Goal: Task Accomplishment & Management: Manage account settings

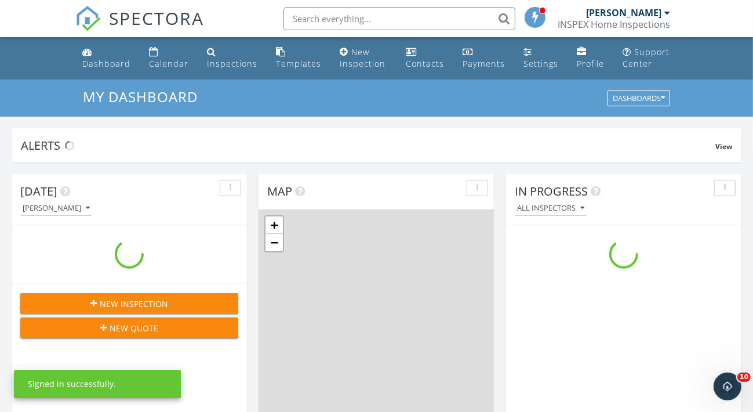
scroll to position [1074, 771]
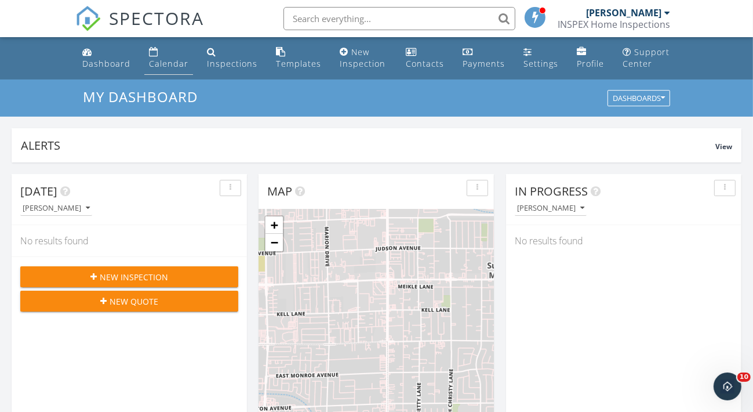
click at [169, 63] on div "Calendar" at bounding box center [168, 63] width 39 height 11
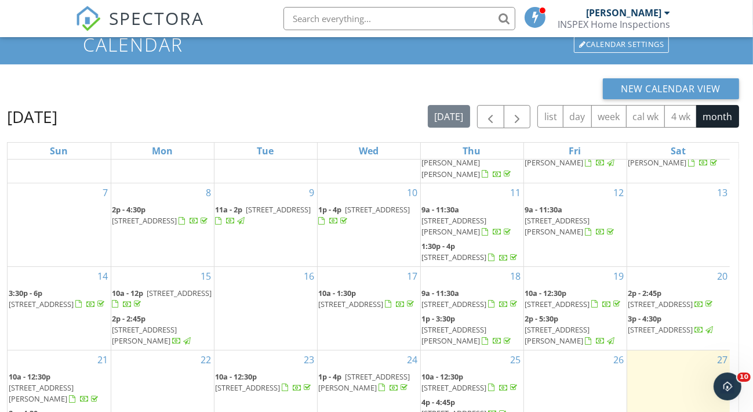
scroll to position [116, 0]
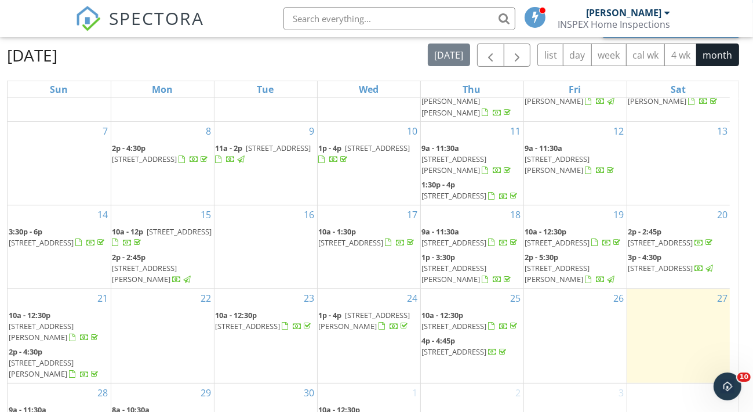
click at [346, 310] on link "1p - 4p 6421 Doby Peak Dr, Las Vegas 89108" at bounding box center [365, 320] width 92 height 21
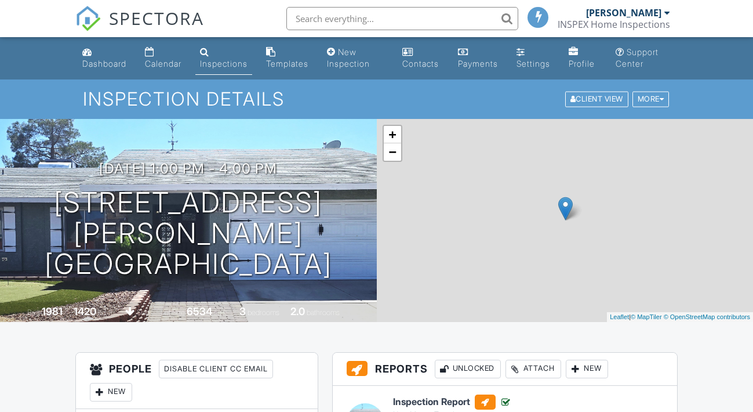
click at [414, 270] on div "+ − Leaflet | © MapTiler © OpenStreetMap contributors" at bounding box center [565, 220] width 377 height 203
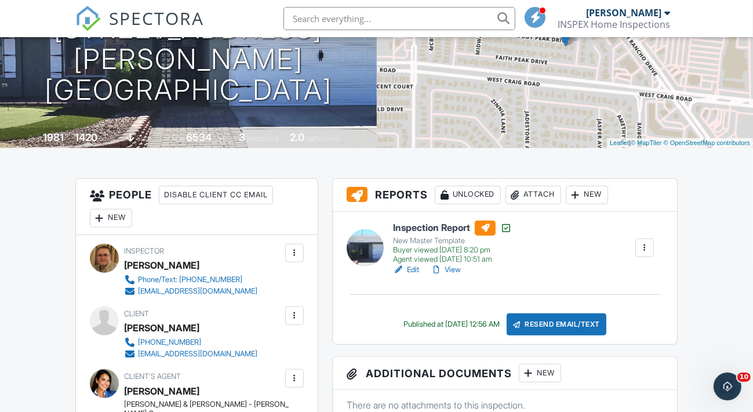
click at [415, 267] on link "Edit" at bounding box center [406, 270] width 26 height 12
